Goal: Navigation & Orientation: Understand site structure

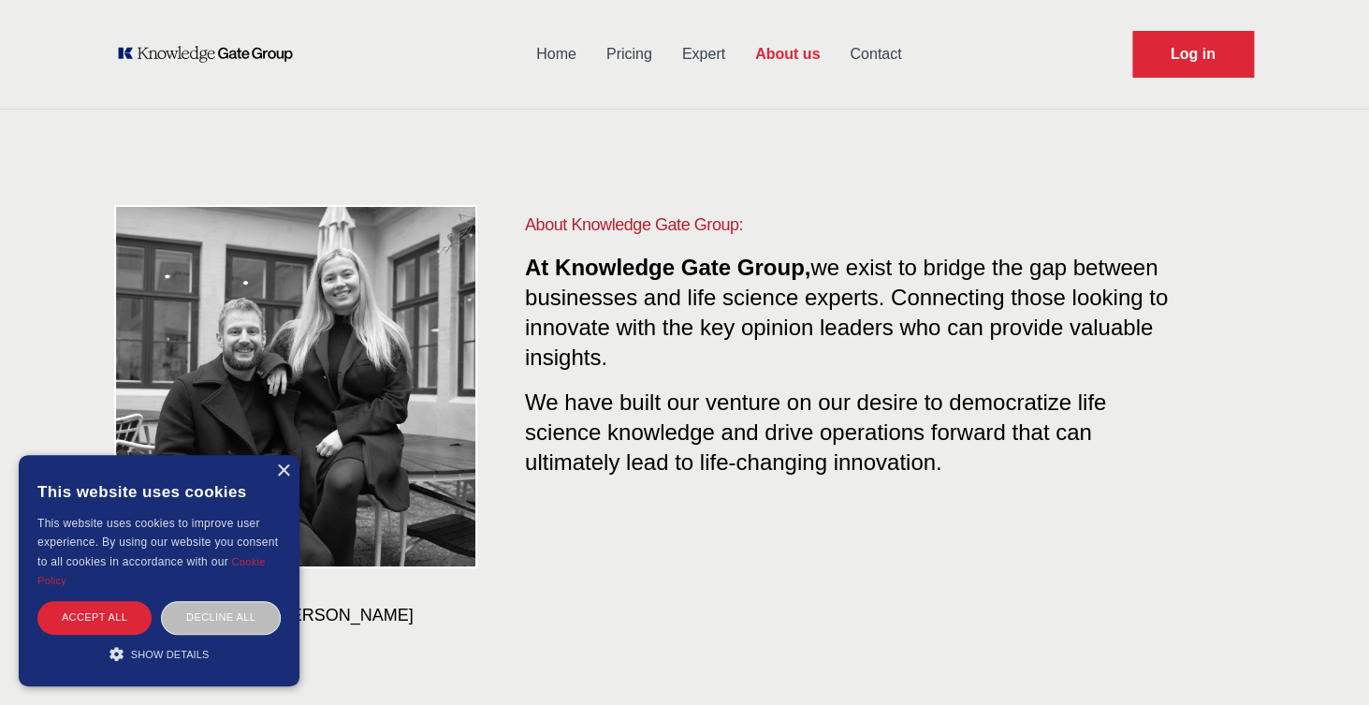
click at [436, 128] on div "CEO & COO [PERSON_NAME] & [PERSON_NAME] About Knowledge Gate Group: At Knowledg…" at bounding box center [685, 419] width 1198 height 594
click at [280, 472] on div "×" at bounding box center [283, 471] width 14 height 14
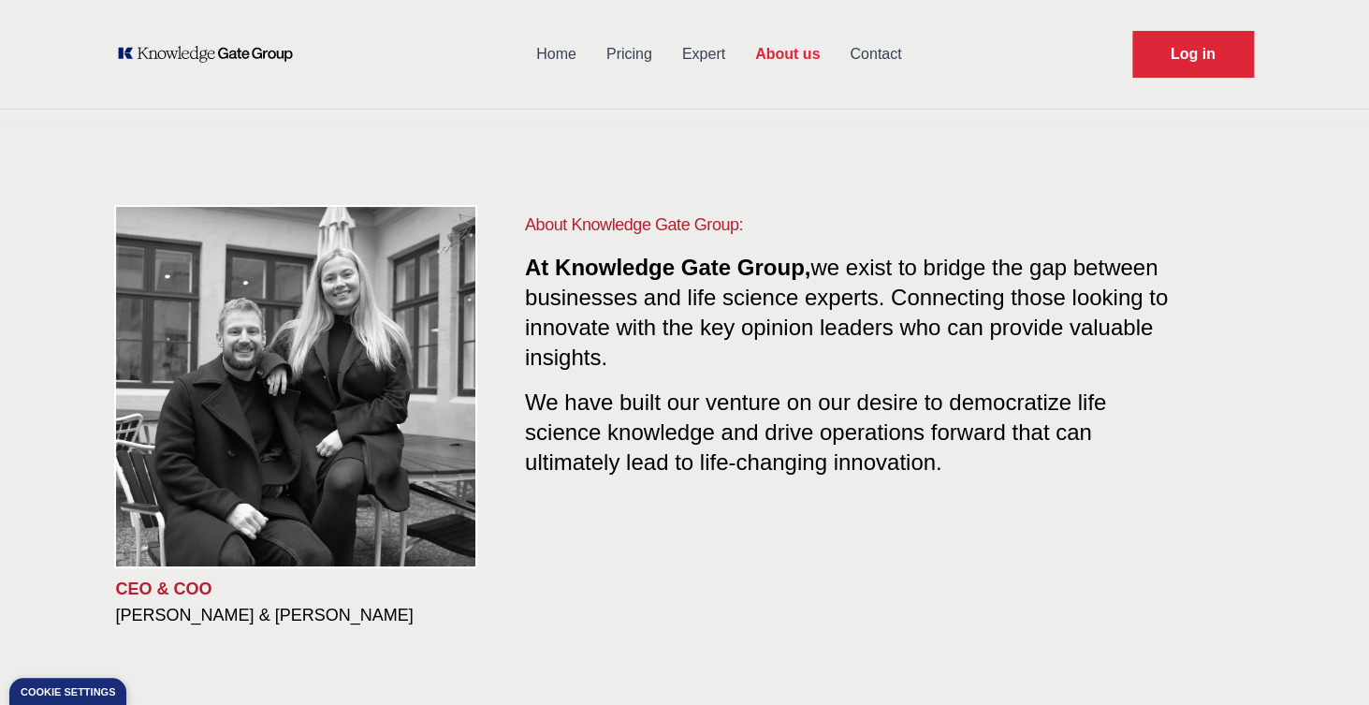
click at [252, 52] on icon "KOL Knowledge Platform: Talk to Key External Experts (KEE)" at bounding box center [205, 54] width 179 height 19
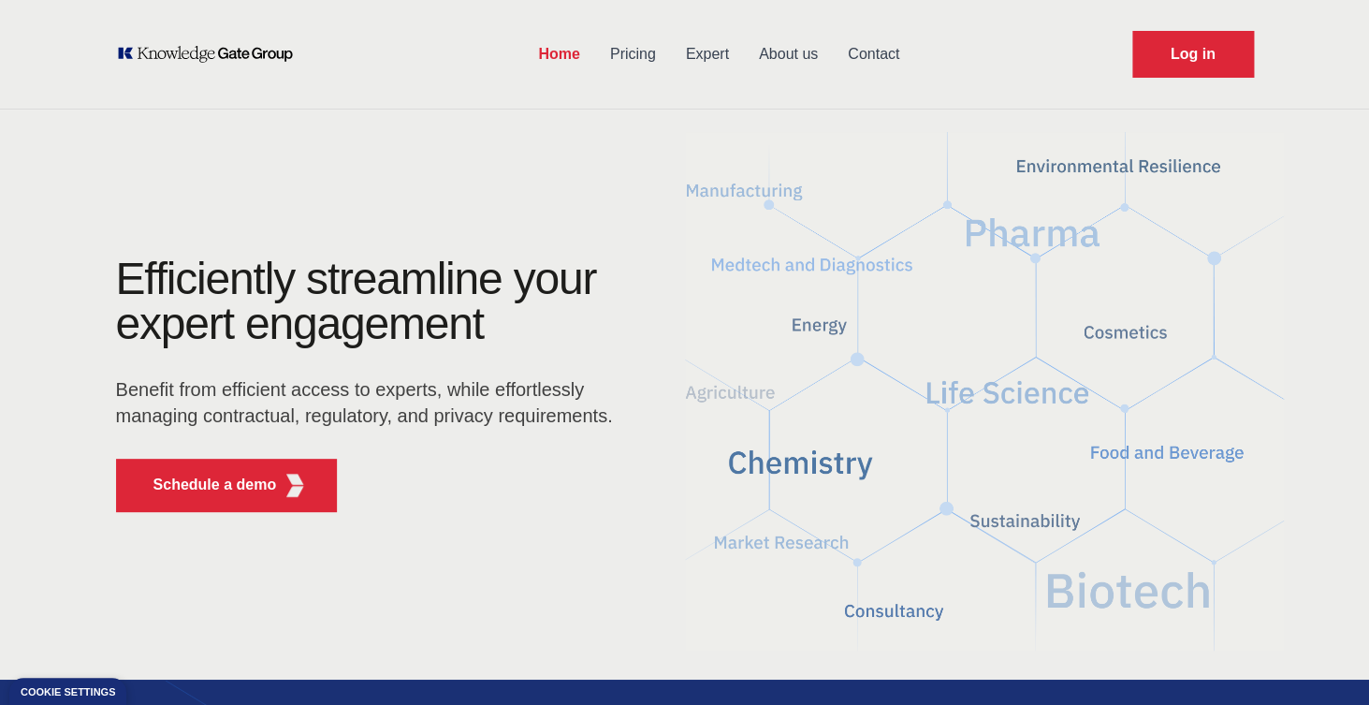
drag, startPoint x: 633, startPoint y: 55, endPoint x: 553, endPoint y: 61, distance: 79.7
click at [633, 55] on link "Pricing" at bounding box center [633, 54] width 76 height 49
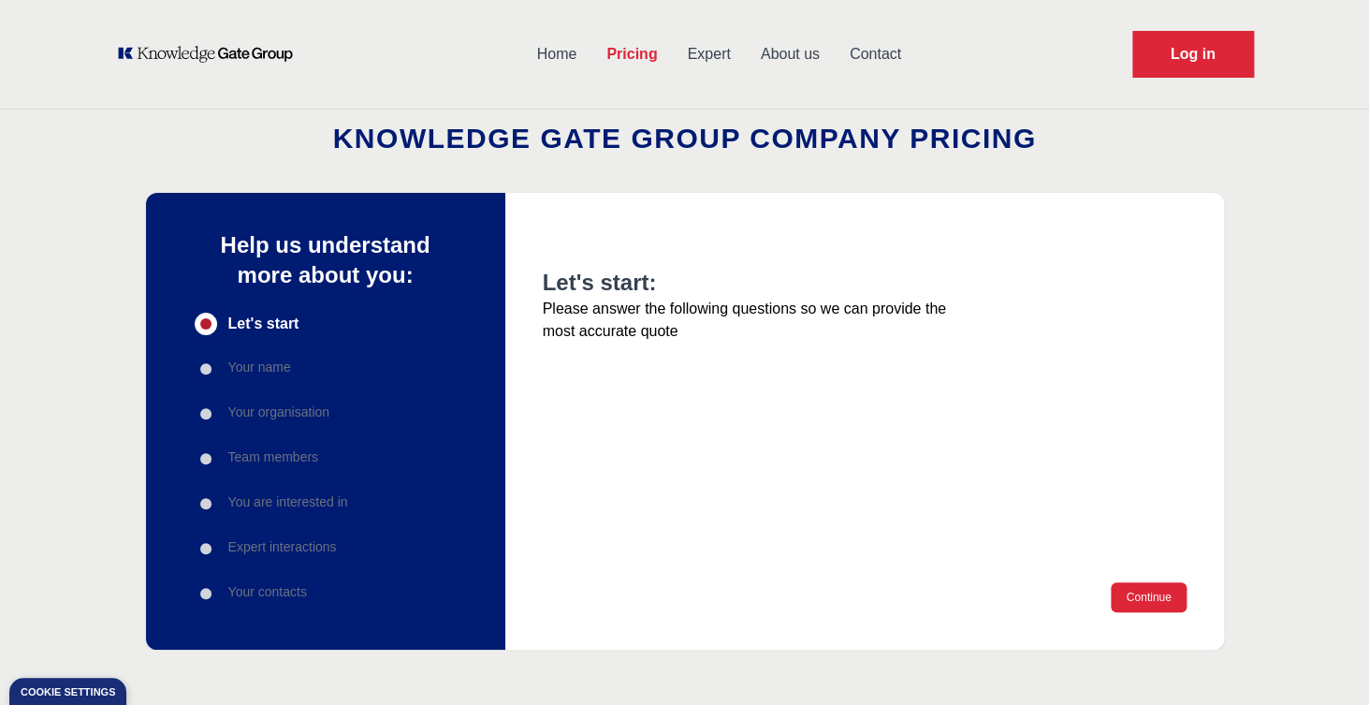
click at [561, 50] on link "Home" at bounding box center [557, 54] width 70 height 49
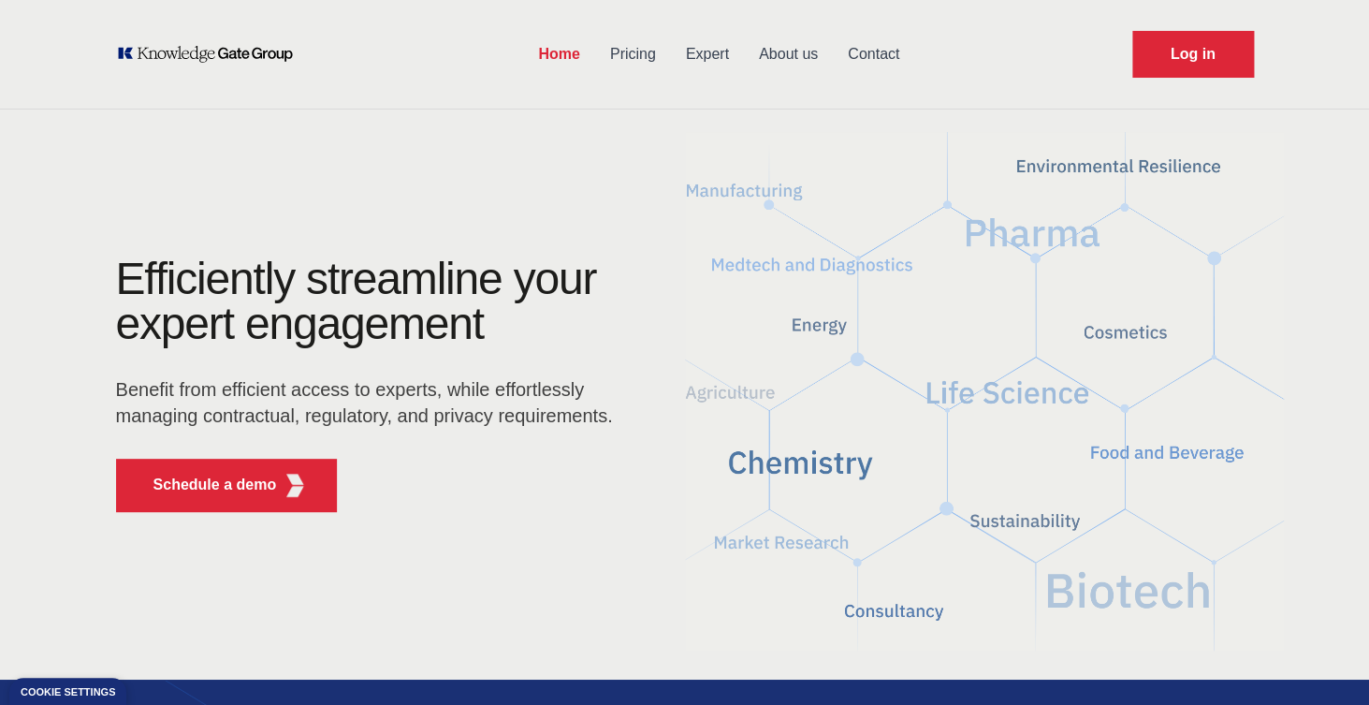
click at [792, 53] on link "About us" at bounding box center [788, 54] width 89 height 49
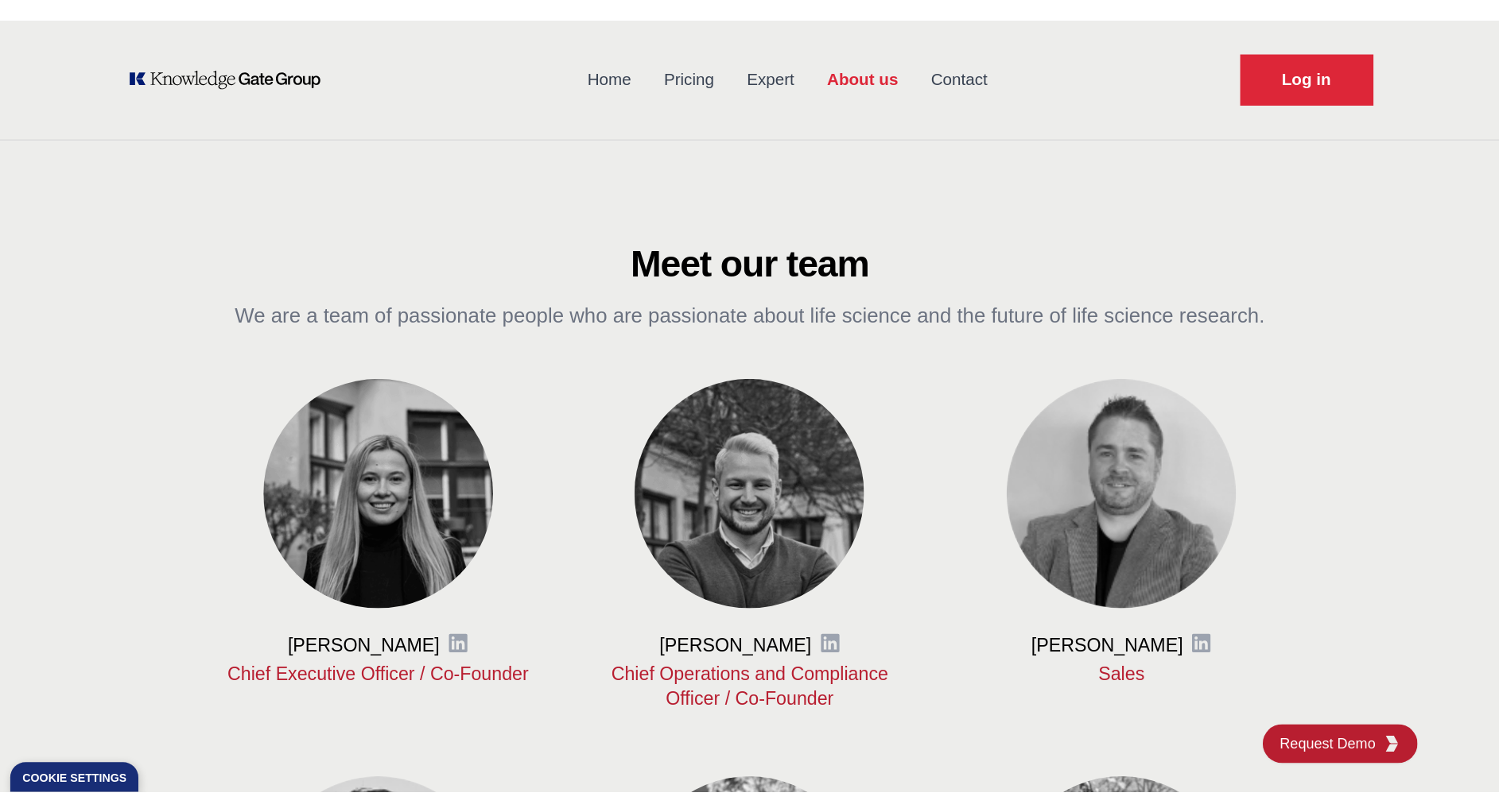
scroll to position [520, 0]
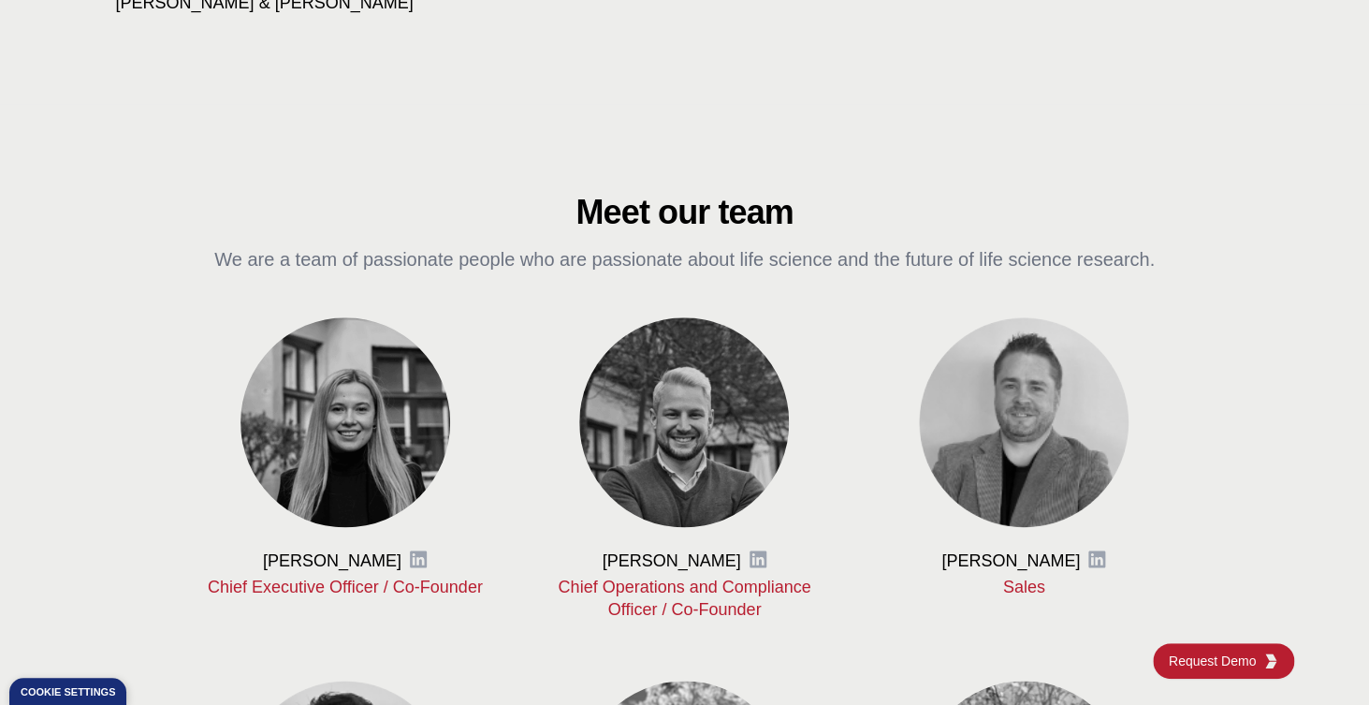
drag, startPoint x: 219, startPoint y: 259, endPoint x: 689, endPoint y: 244, distance: 470.0
click at [689, 244] on div "Meet our team We are a team of passionate people who are passionate about life …" at bounding box center [685, 233] width 958 height 79
